Goal: Find specific page/section

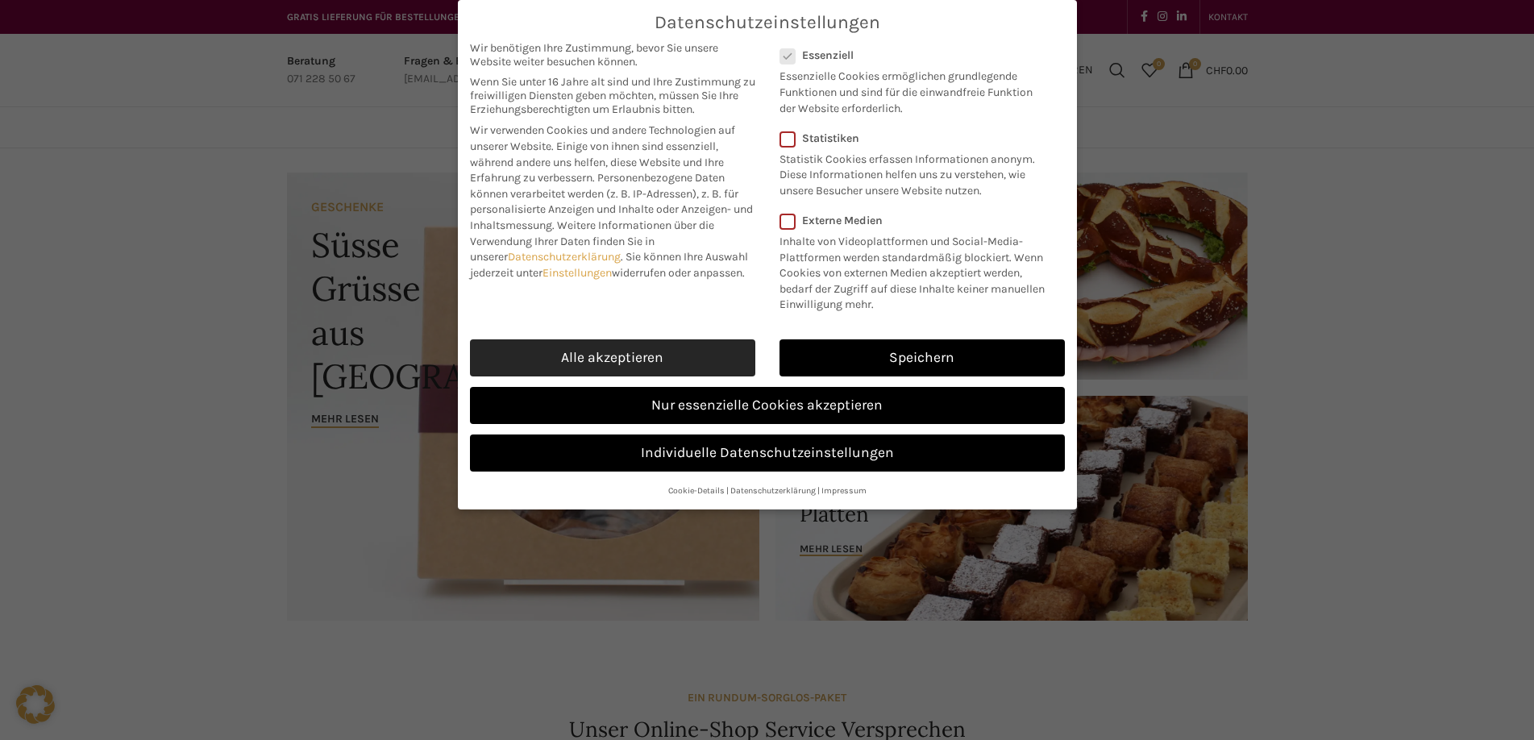
click at [562, 351] on link "Alle akzeptieren" at bounding box center [612, 357] width 285 height 37
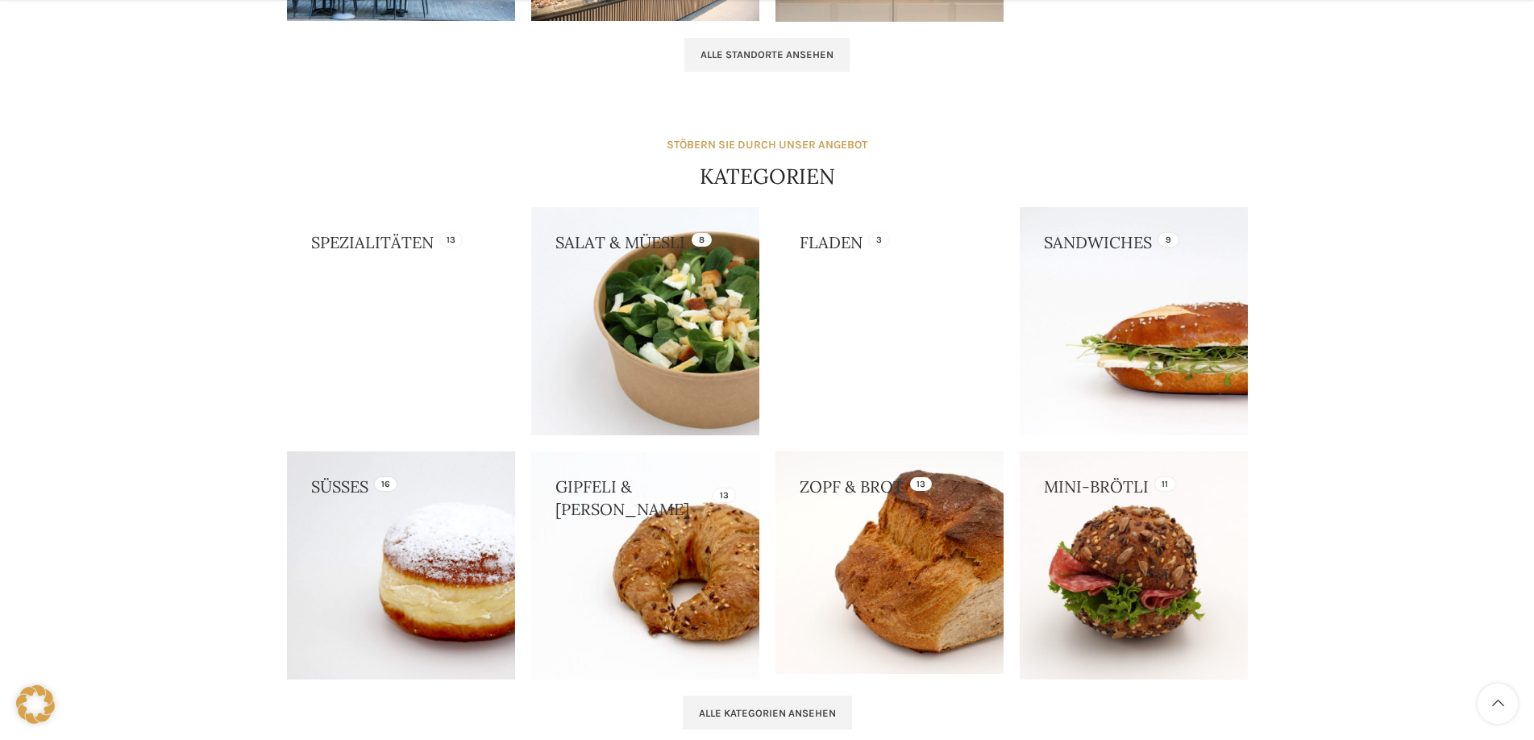
scroll to position [1625, 0]
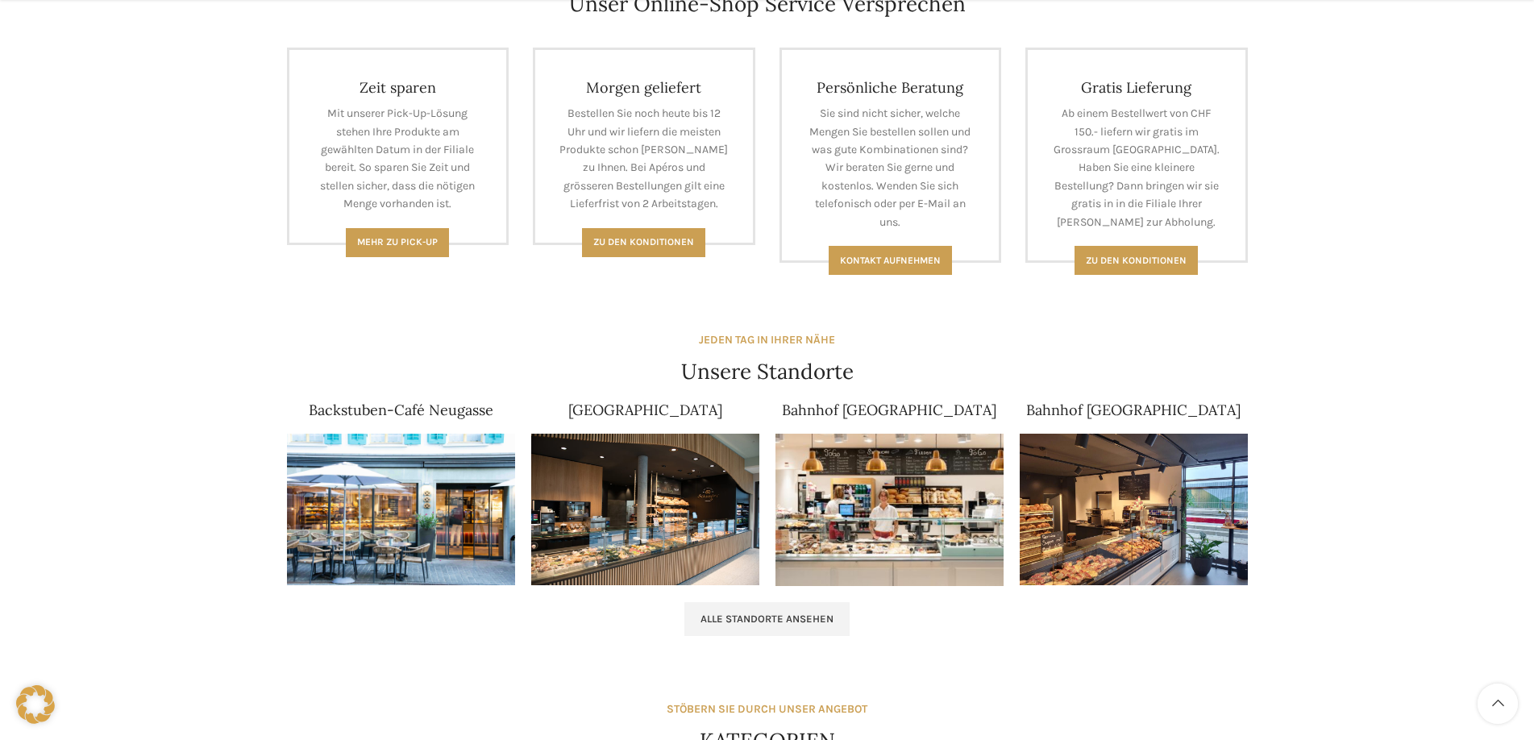
scroll to position [806, 0]
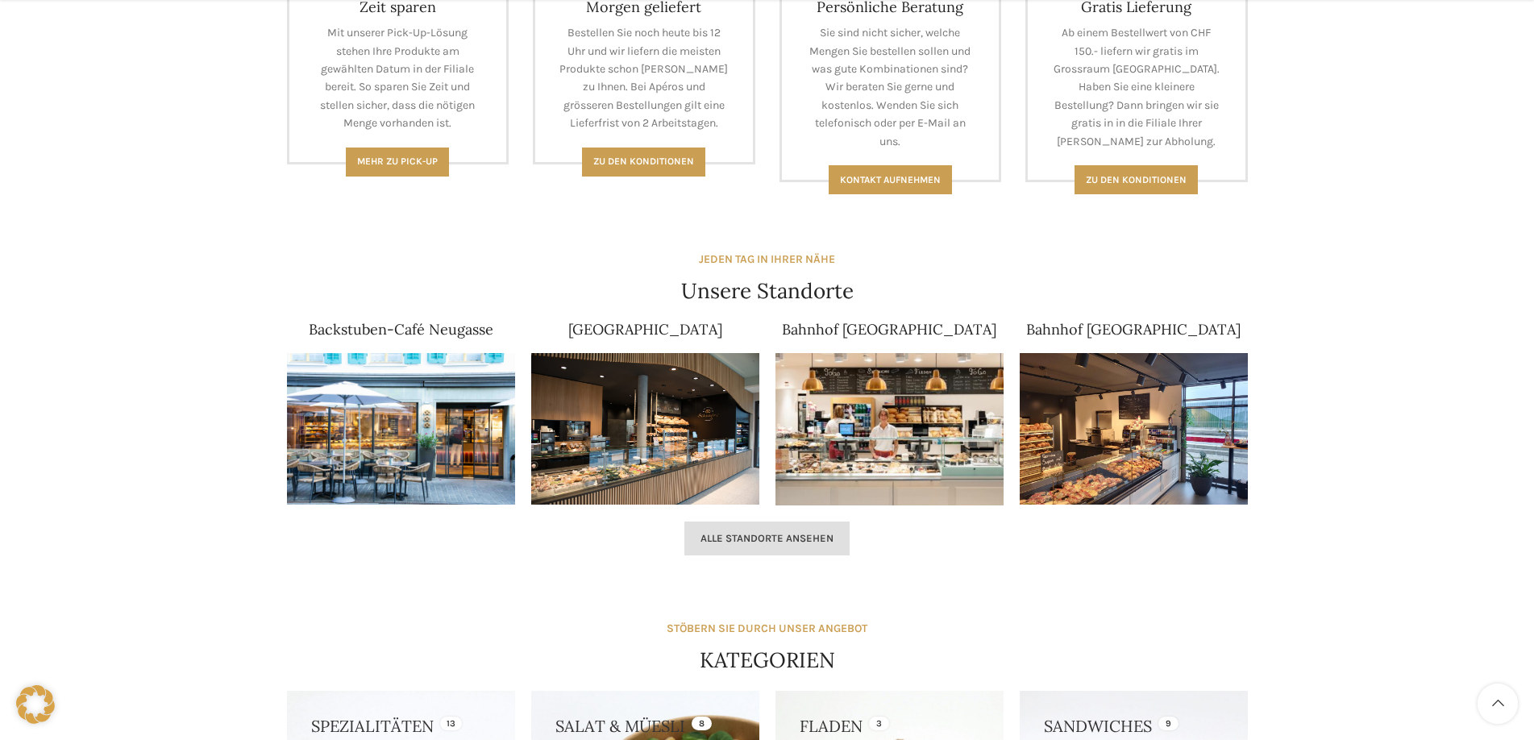
click at [766, 536] on span "Alle Standorte ansehen" at bounding box center [766, 538] width 133 height 13
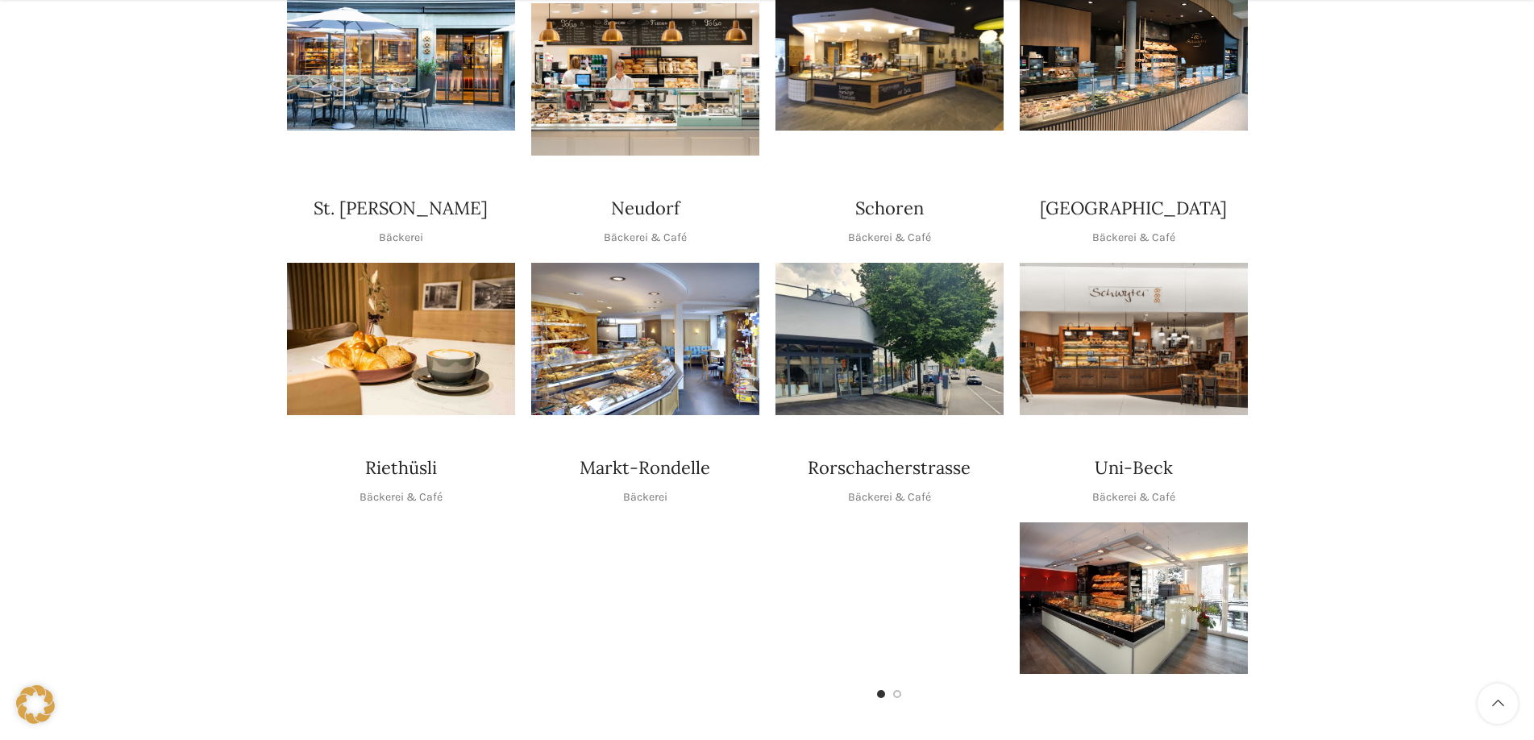
scroll to position [564, 0]
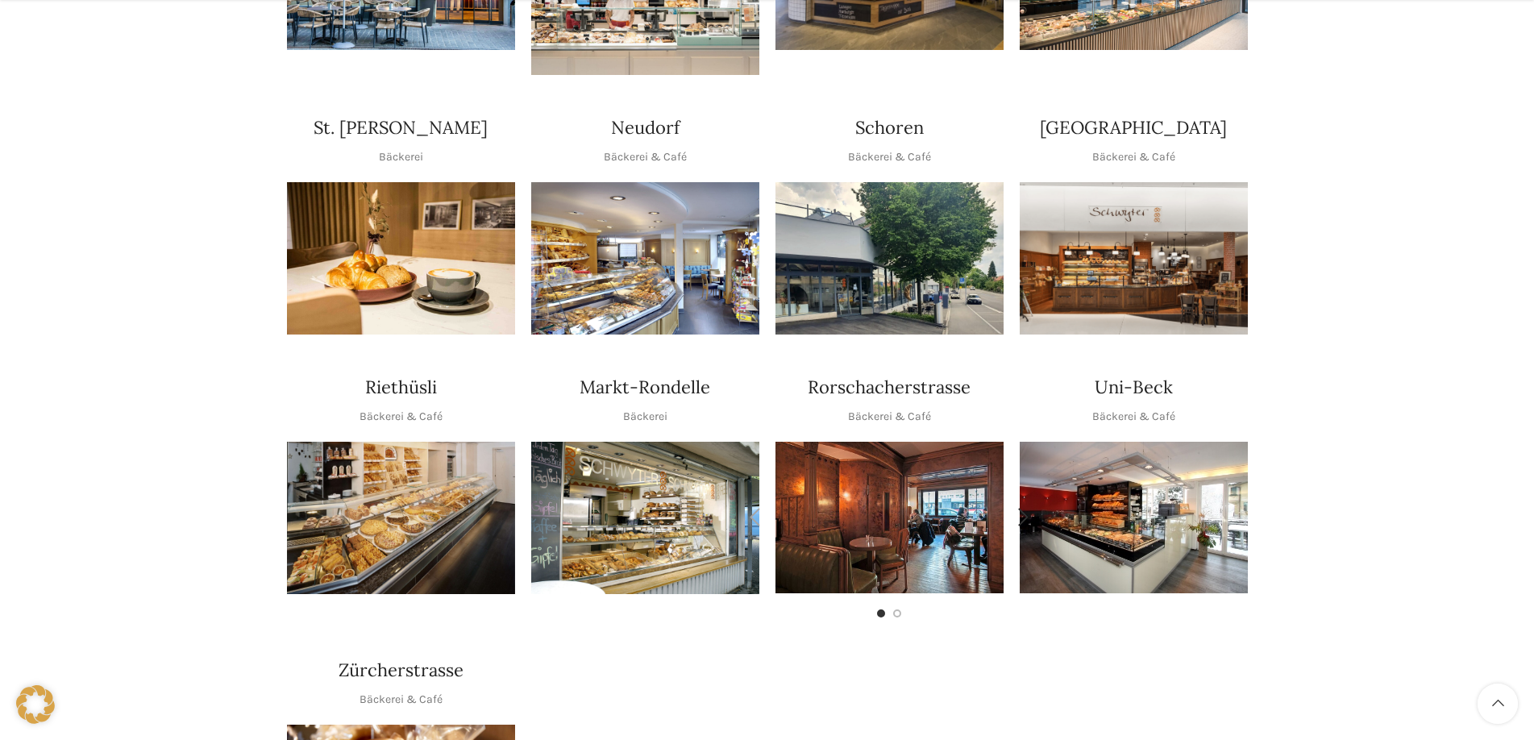
click at [889, 531] on img "1 / 2" at bounding box center [889, 518] width 228 height 152
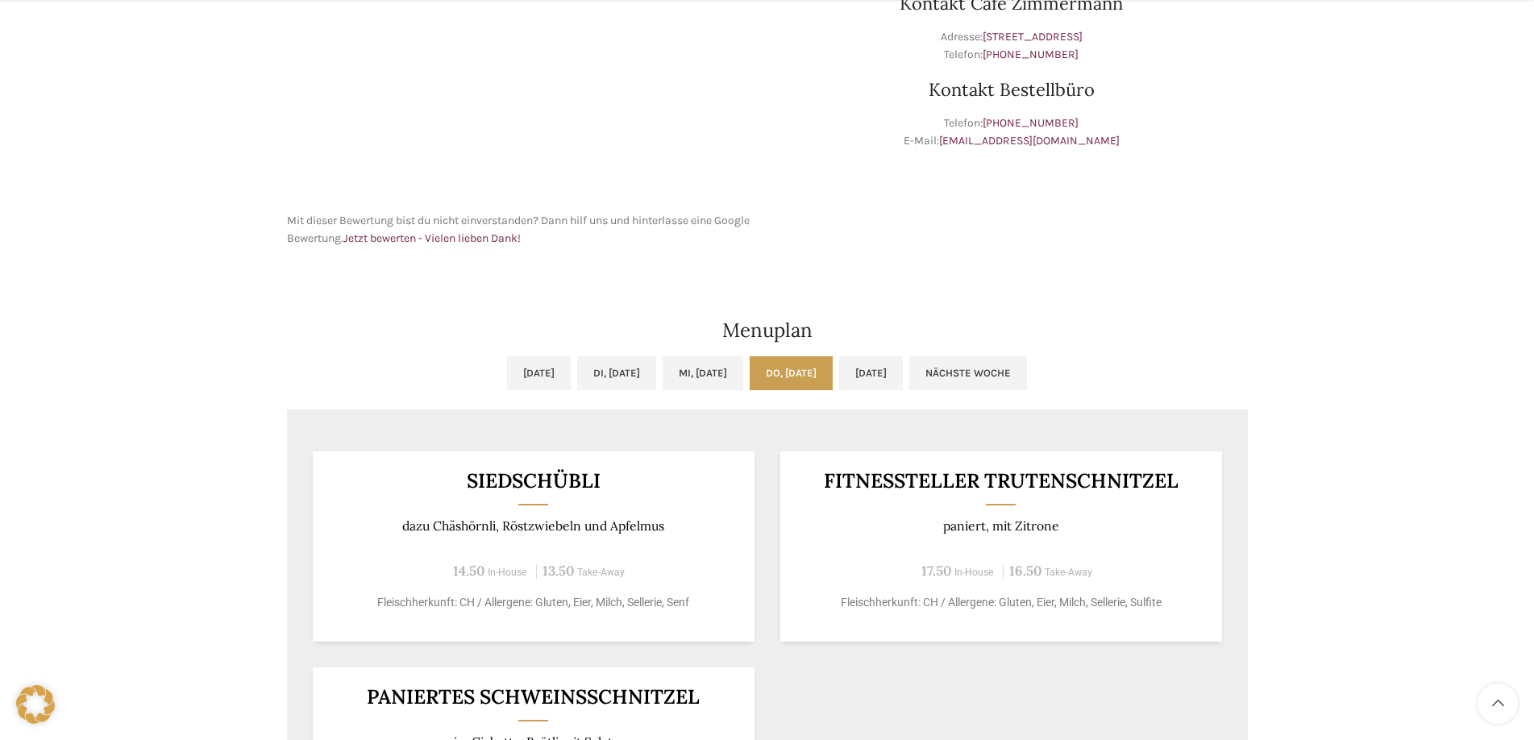
scroll to position [645, 0]
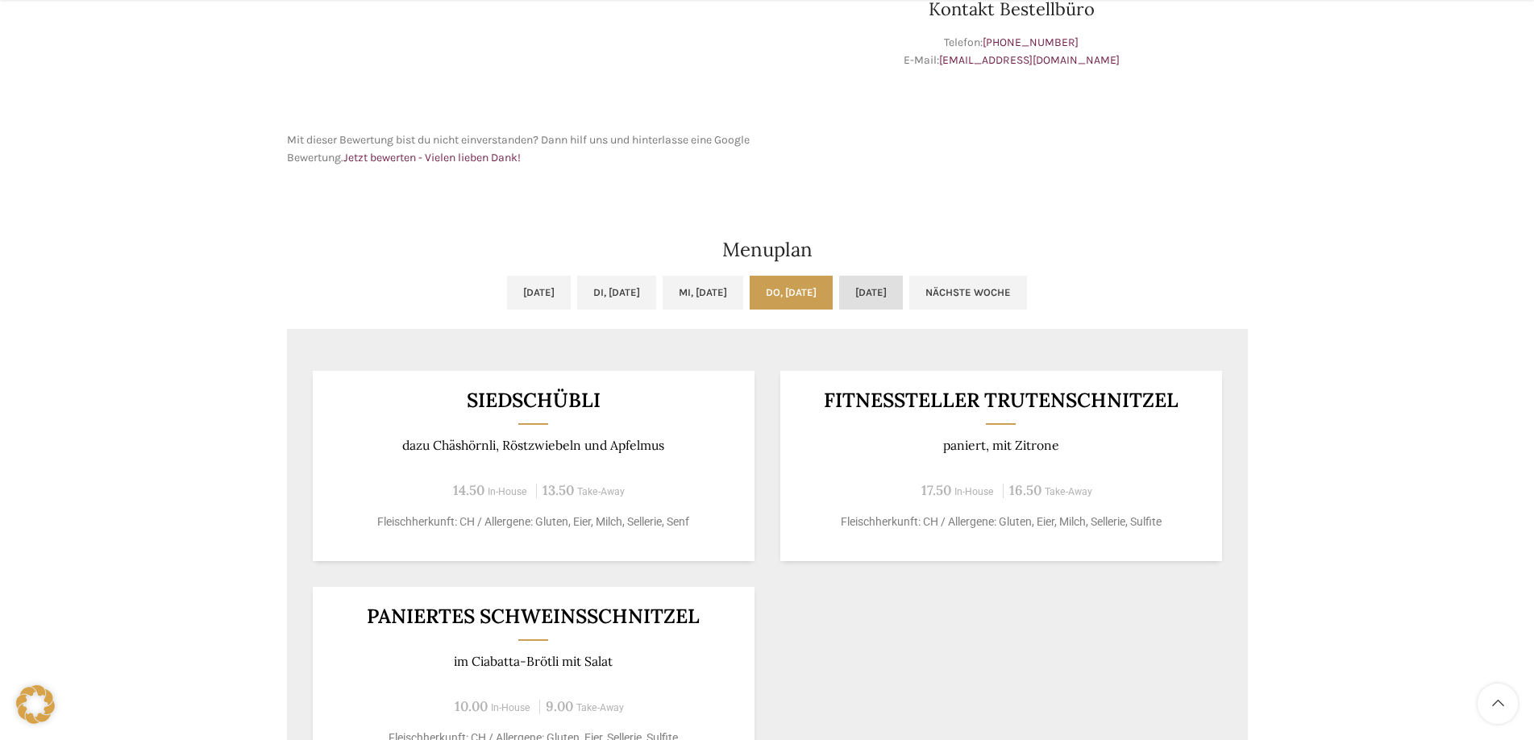
click at [899, 293] on link "Fr, 22.08.2025" at bounding box center [871, 293] width 64 height 34
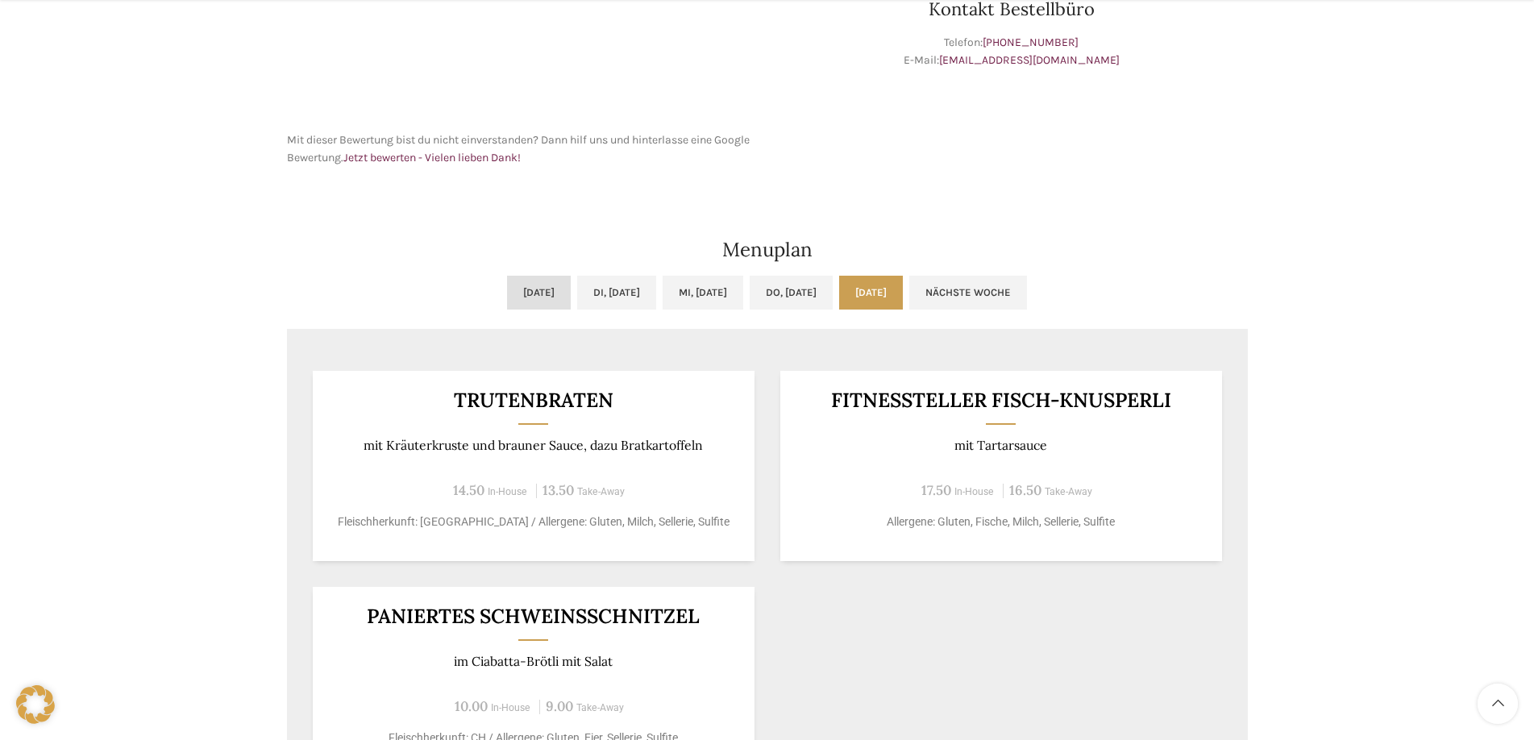
click at [507, 297] on link "Mo, 18.08.2025" at bounding box center [539, 293] width 64 height 34
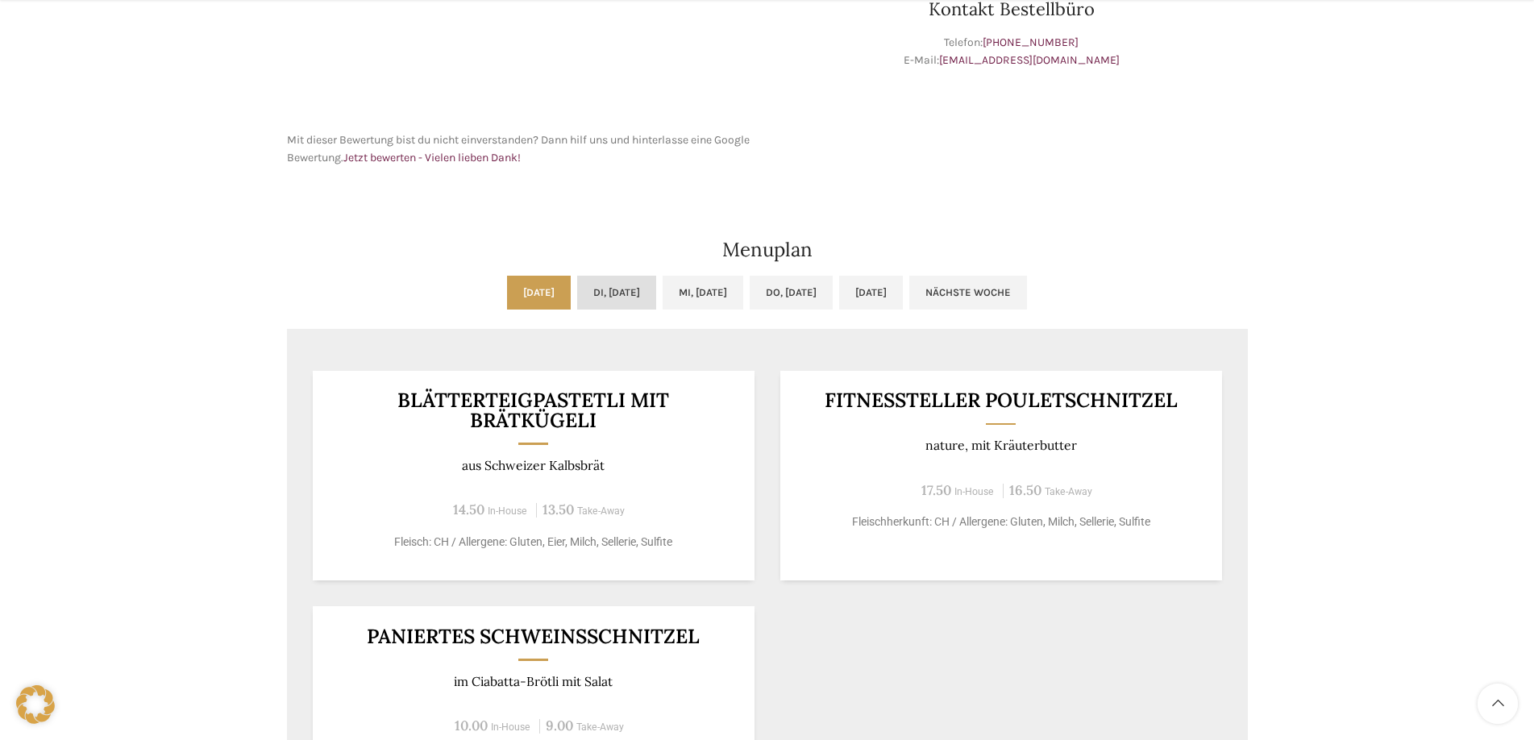
click at [592, 292] on link "Di, 19.08.2025" at bounding box center [616, 293] width 79 height 34
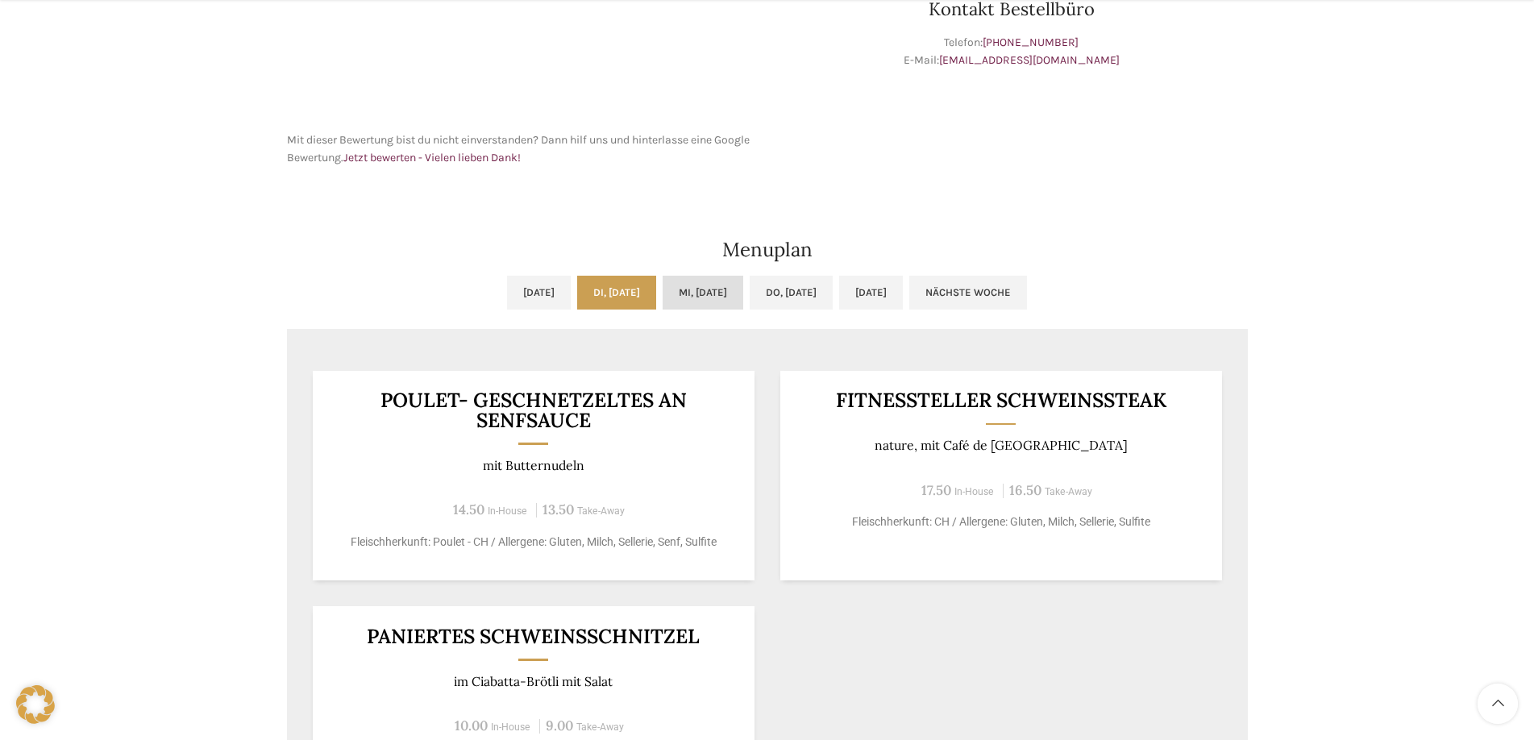
click at [696, 290] on link "Mi, 20.08.2025" at bounding box center [703, 293] width 81 height 34
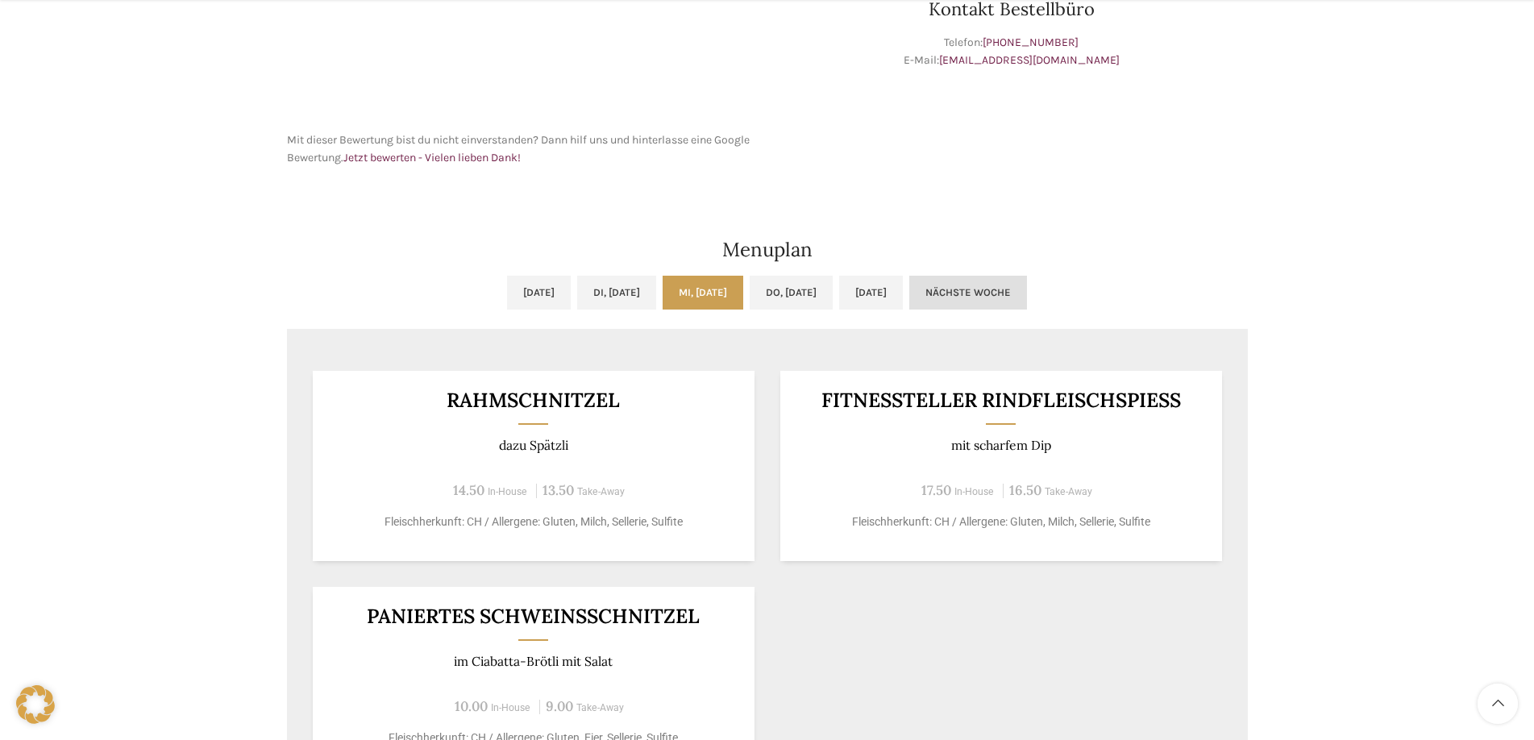
click at [1027, 288] on link "Nächste Woche" at bounding box center [968, 293] width 118 height 34
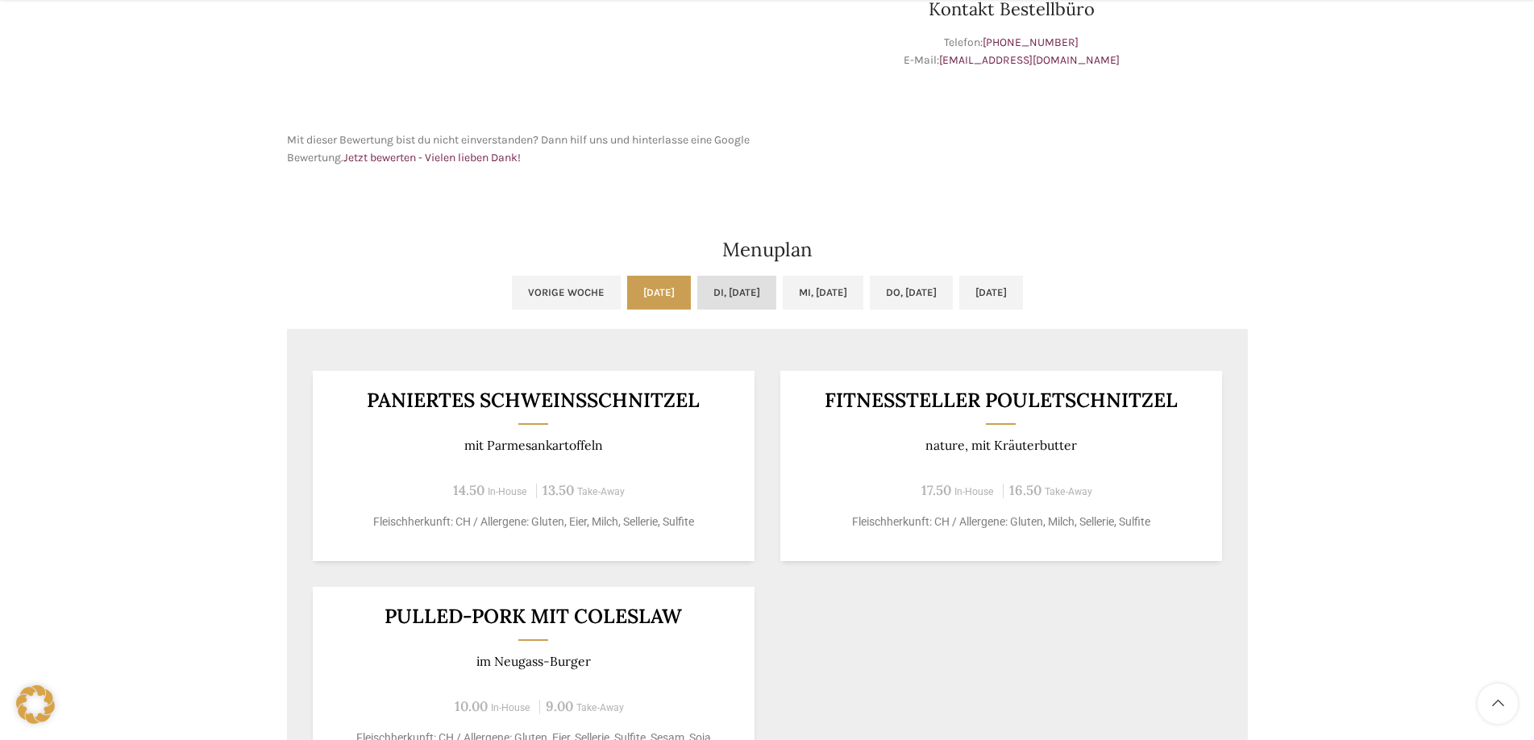
click at [705, 298] on link "Di, 26.08.2025" at bounding box center [736, 293] width 79 height 34
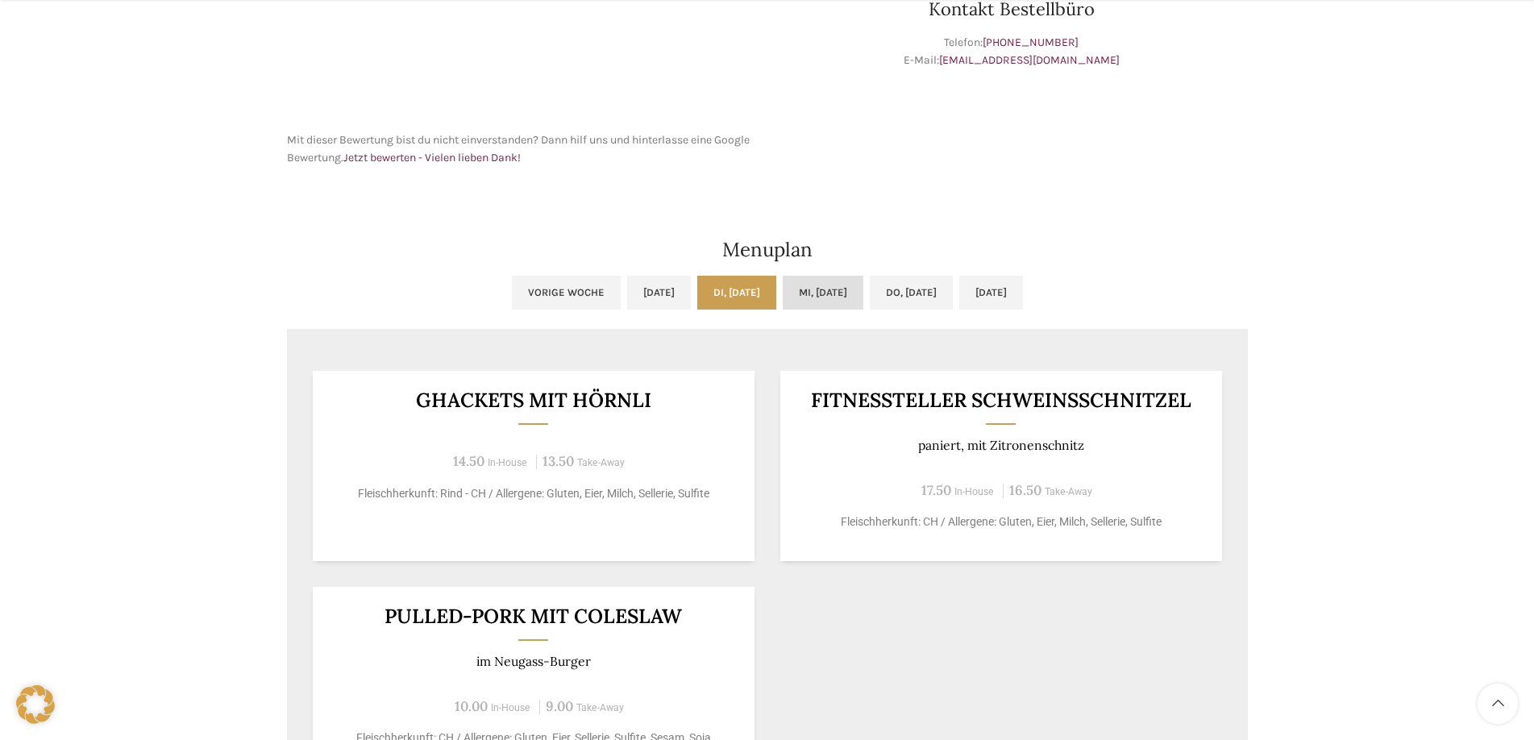
click at [853, 289] on link "Mi, 27.08.2025" at bounding box center [823, 293] width 81 height 34
